Goal: Task Accomplishment & Management: Use online tool/utility

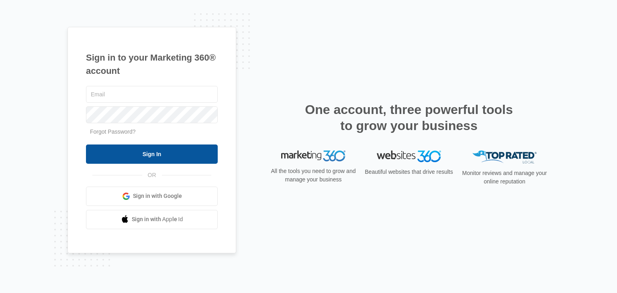
type input "[EMAIL_ADDRESS][DOMAIN_NAME]"
click at [143, 155] on input "Sign In" at bounding box center [152, 154] width 132 height 19
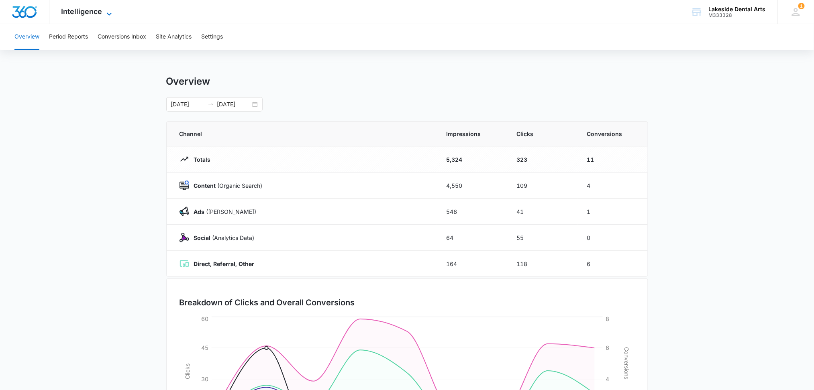
click at [100, 10] on span "Intelligence" at bounding box center [81, 11] width 41 height 8
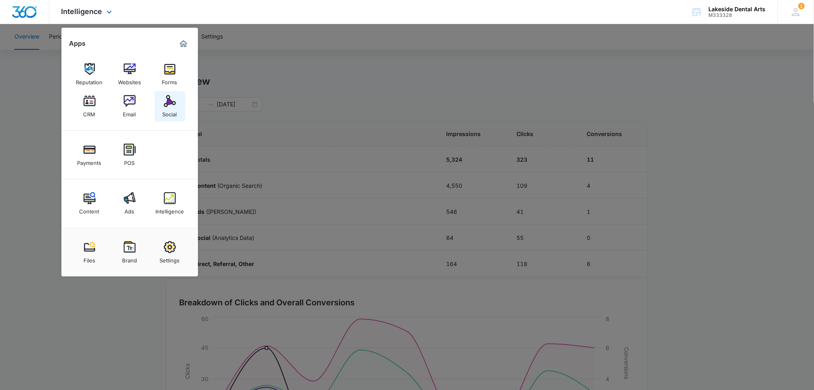
click at [167, 104] on img at bounding box center [170, 101] width 12 height 12
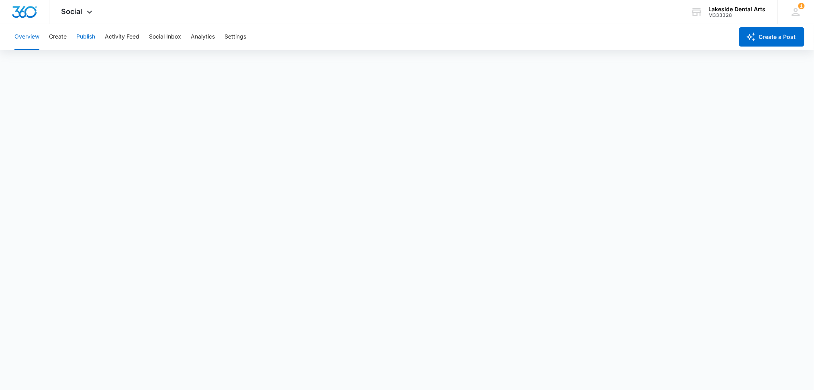
click at [85, 35] on button "Publish" at bounding box center [85, 37] width 19 height 26
click at [57, 35] on button "Create" at bounding box center [58, 37] width 18 height 26
click at [80, 37] on button "Publish" at bounding box center [85, 37] width 19 height 26
click at [60, 34] on button "Create" at bounding box center [58, 37] width 18 height 26
click at [22, 38] on button "Overview" at bounding box center [26, 37] width 25 height 26
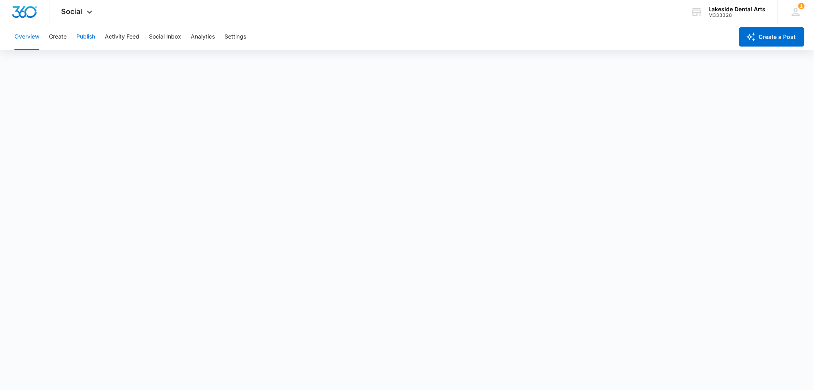
click at [89, 34] on button "Publish" at bounding box center [85, 37] width 19 height 26
click at [57, 61] on button "Schedules" at bounding box center [61, 61] width 27 height 22
click at [85, 36] on button "Publish" at bounding box center [85, 37] width 19 height 26
